Goal: Transaction & Acquisition: Purchase product/service

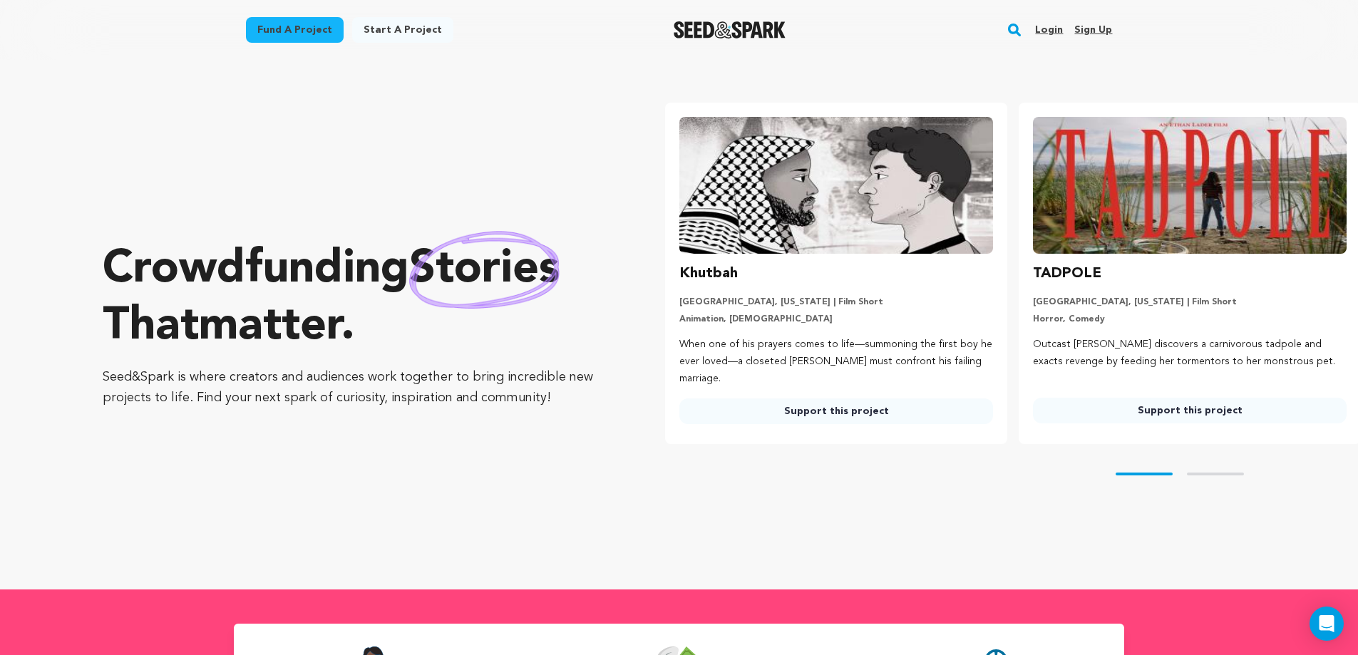
click at [1042, 34] on link "Login" at bounding box center [1049, 30] width 28 height 23
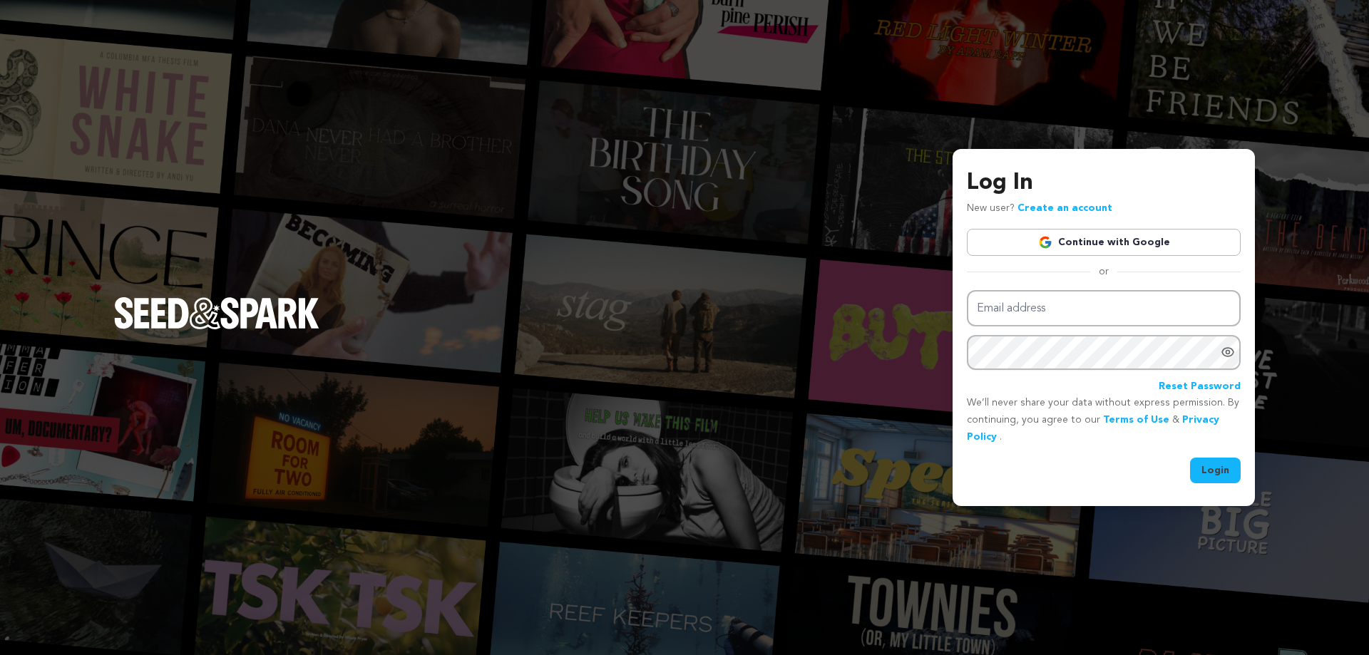
click at [1114, 252] on link "Continue with Google" at bounding box center [1104, 242] width 274 height 27
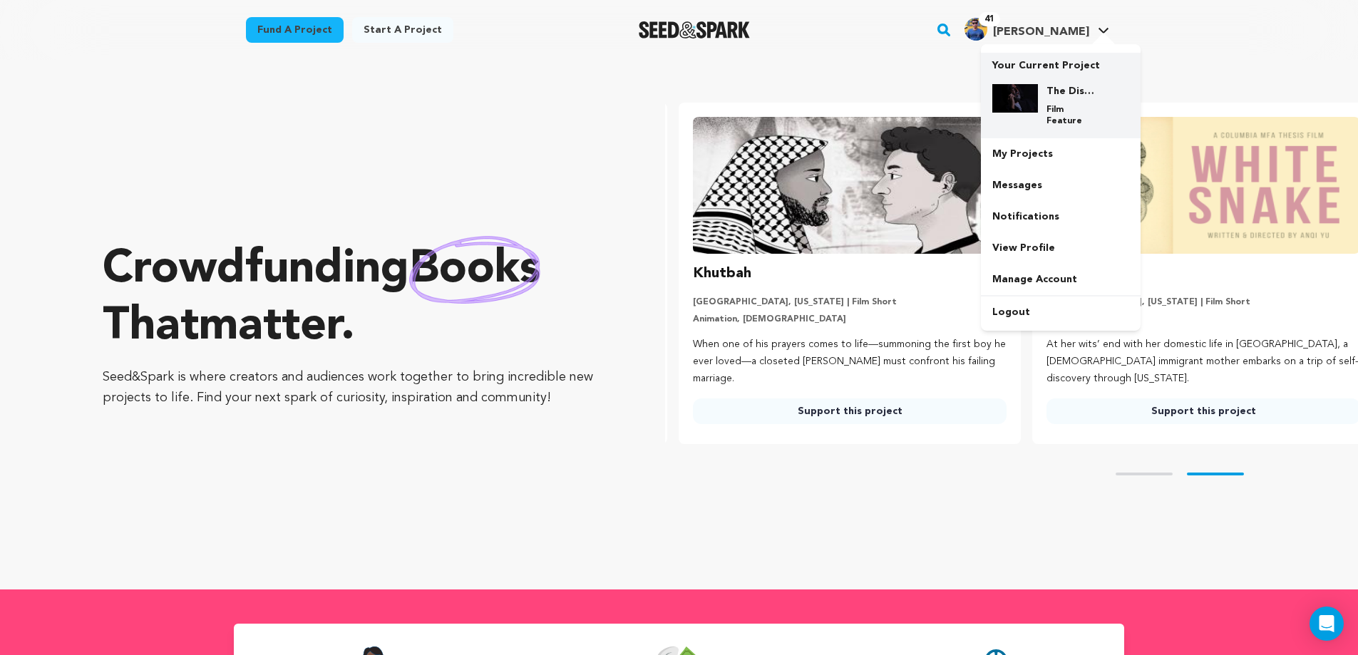
scroll to position [0, 365]
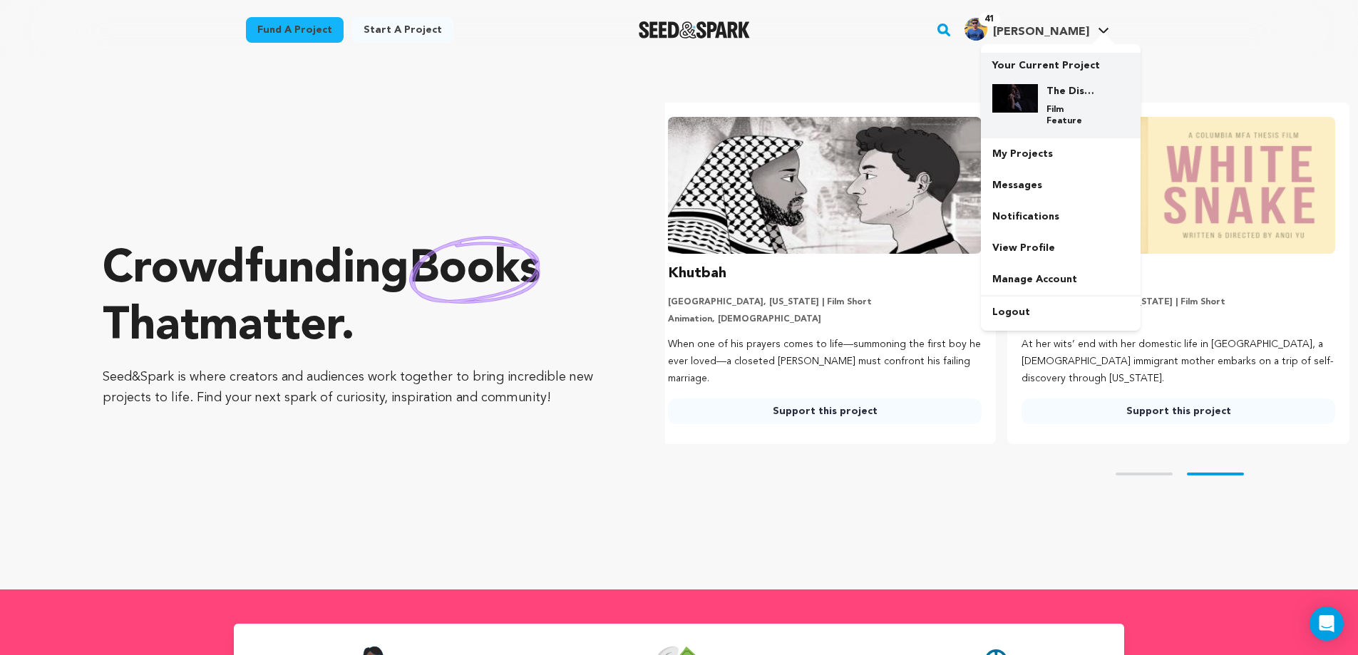
click at [1066, 81] on div "The Disappearance Film Feature" at bounding box center [1060, 106] width 137 height 66
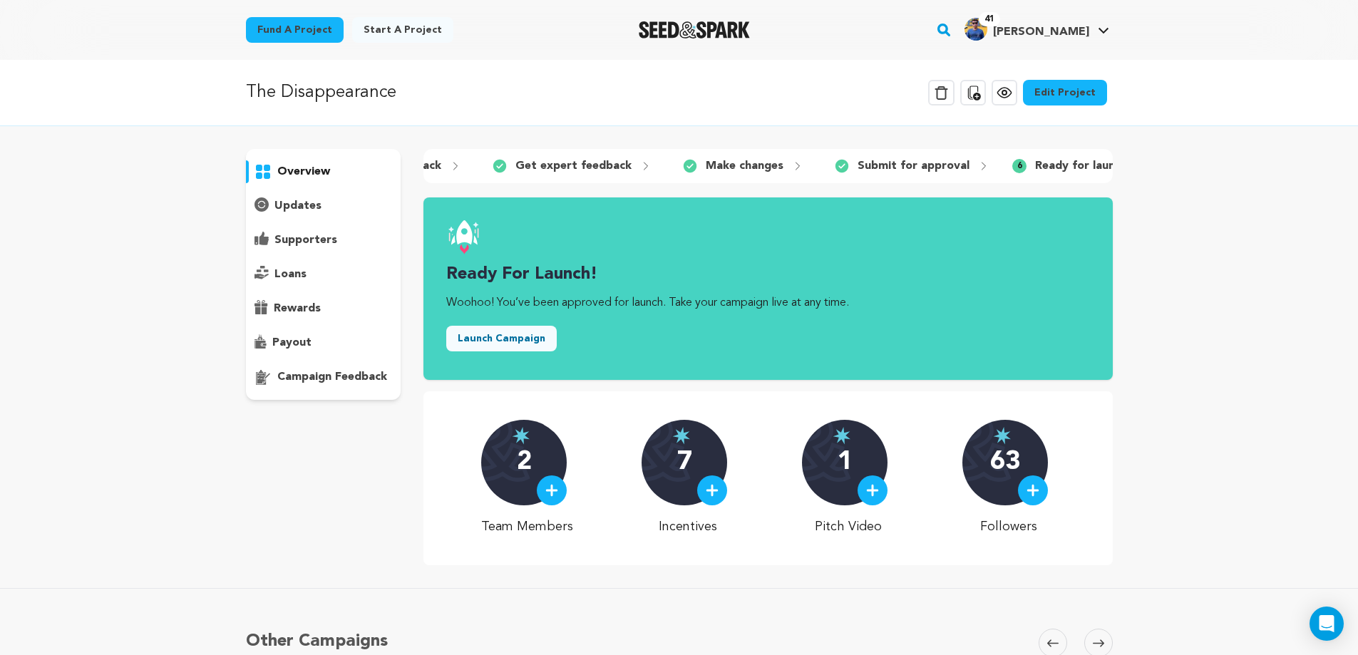
scroll to position [0, 351]
click at [1110, 198] on div "1 Fill out project draft 2 Submit for feedback 3 Get expert feedback 4 5" at bounding box center [767, 357] width 689 height 416
click at [1119, 198] on div "overview" at bounding box center [679, 357] width 912 height 416
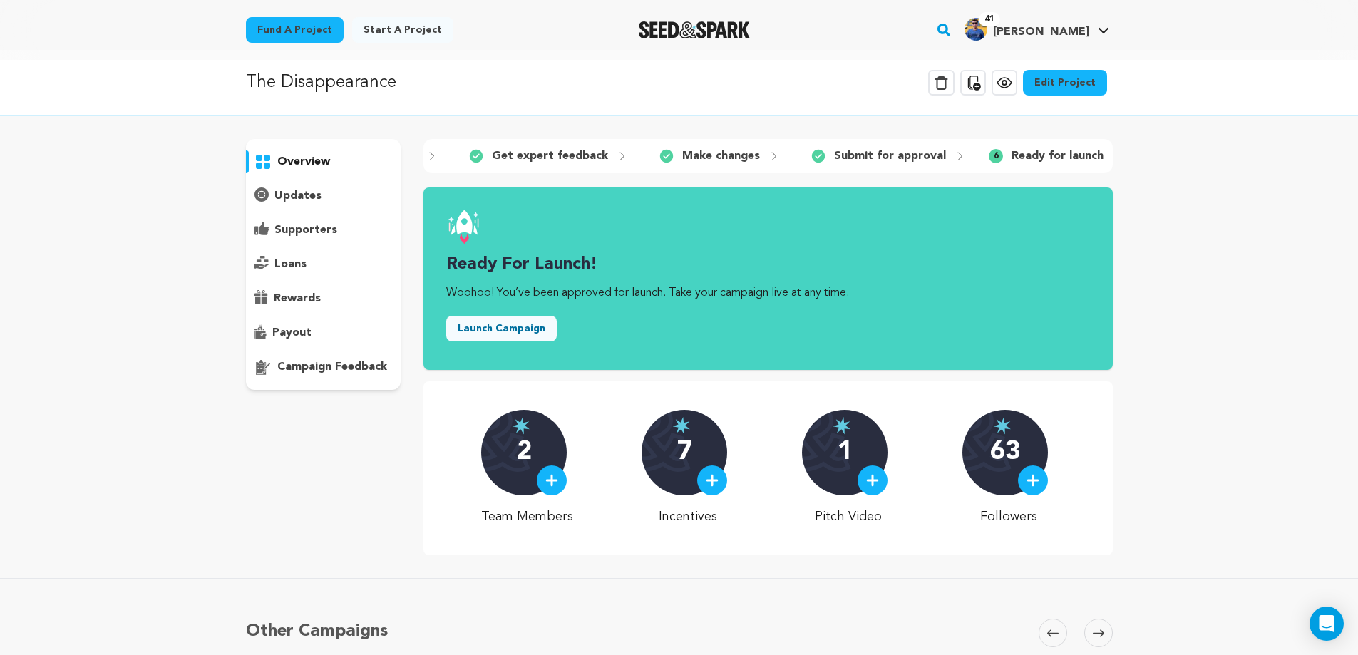
scroll to position [0, 0]
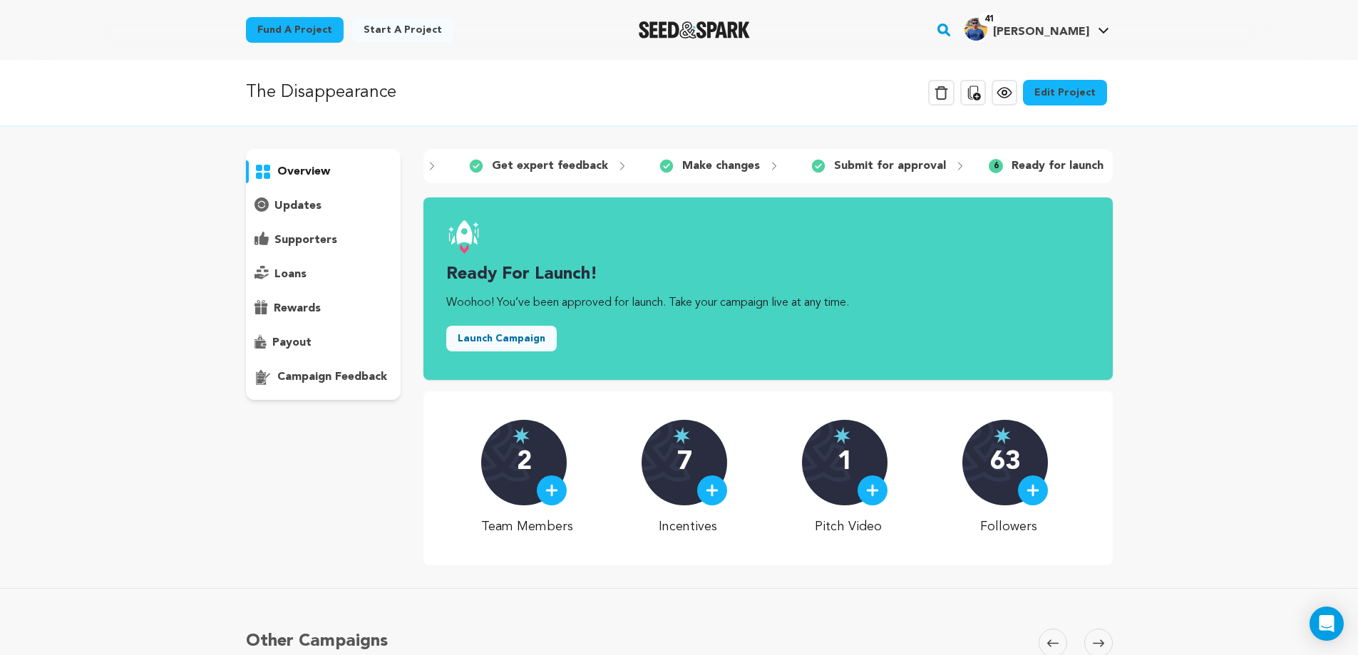
click at [325, 32] on link "Fund a project" at bounding box center [295, 30] width 98 height 26
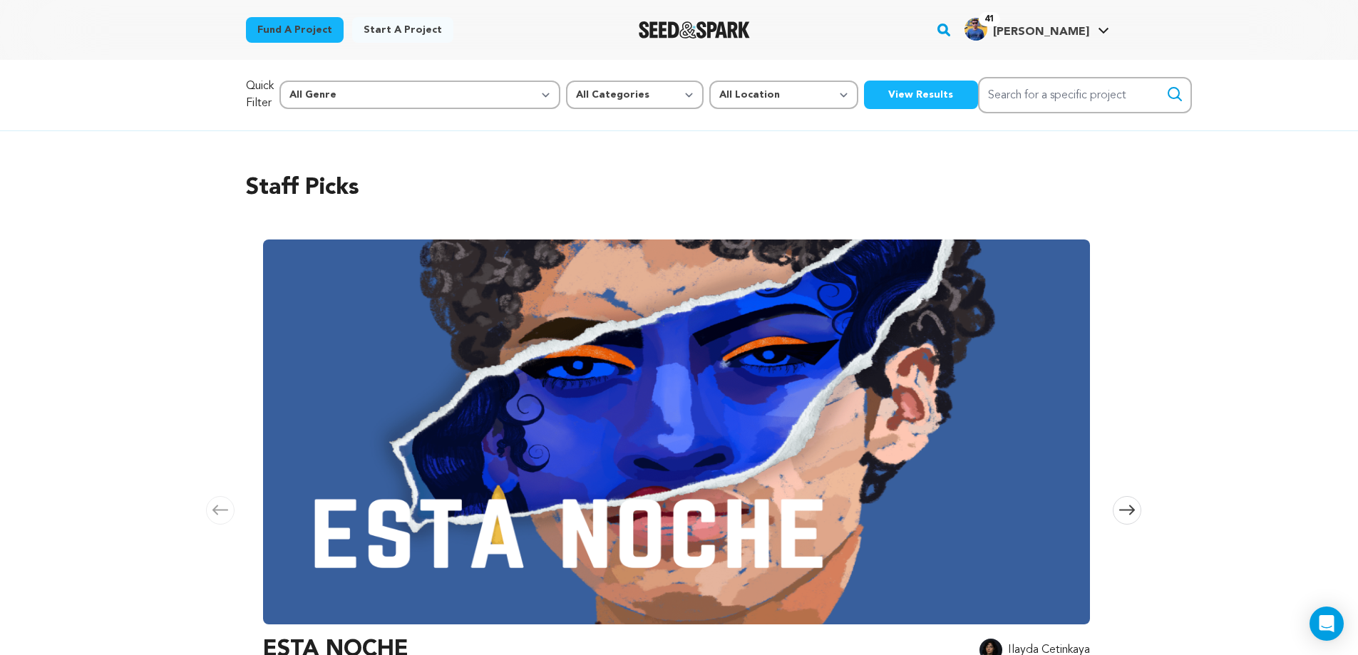
click at [864, 93] on button "View Results" at bounding box center [921, 95] width 114 height 29
